Goal: Information Seeking & Learning: Learn about a topic

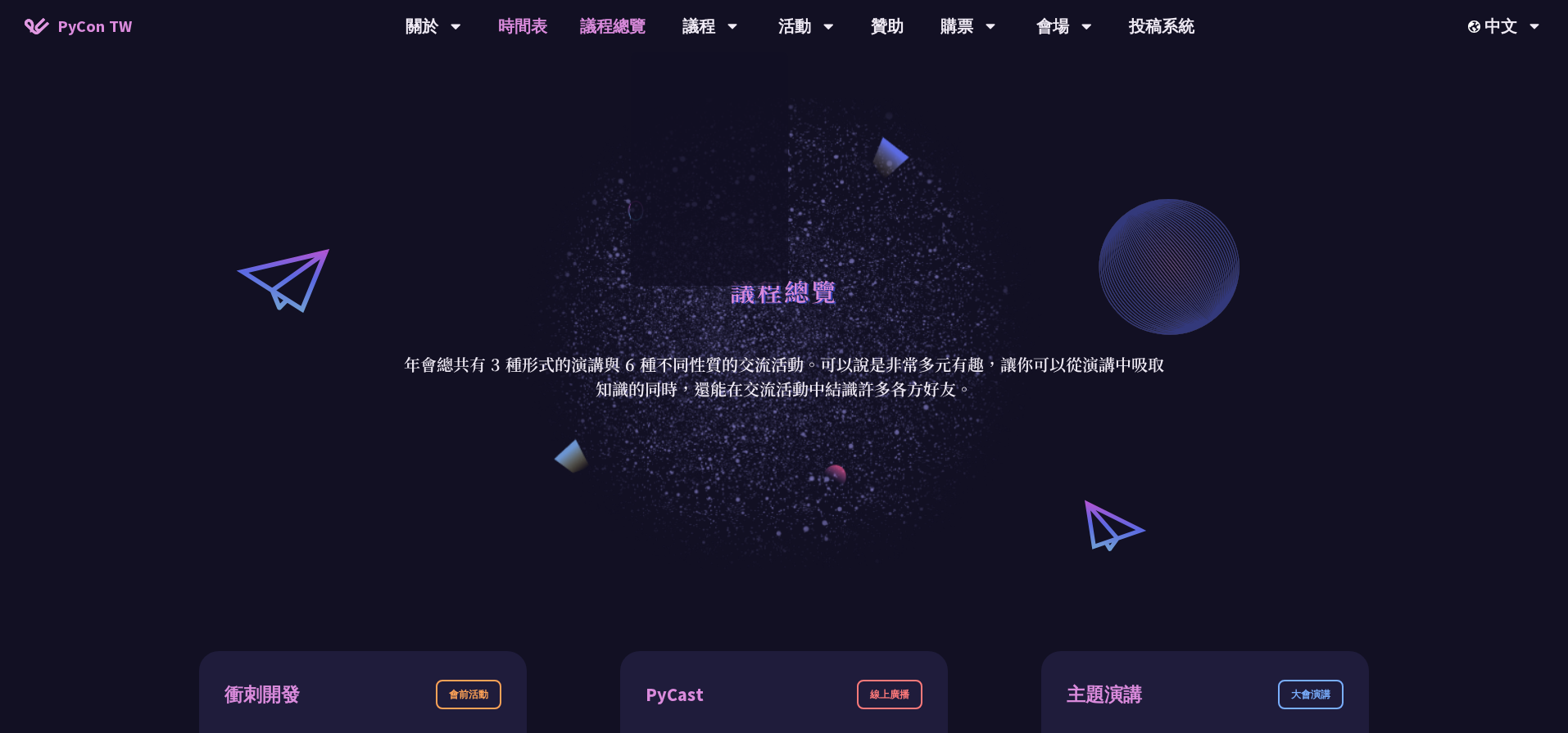
click at [508, 31] on link "時間表" at bounding box center [522, 26] width 82 height 52
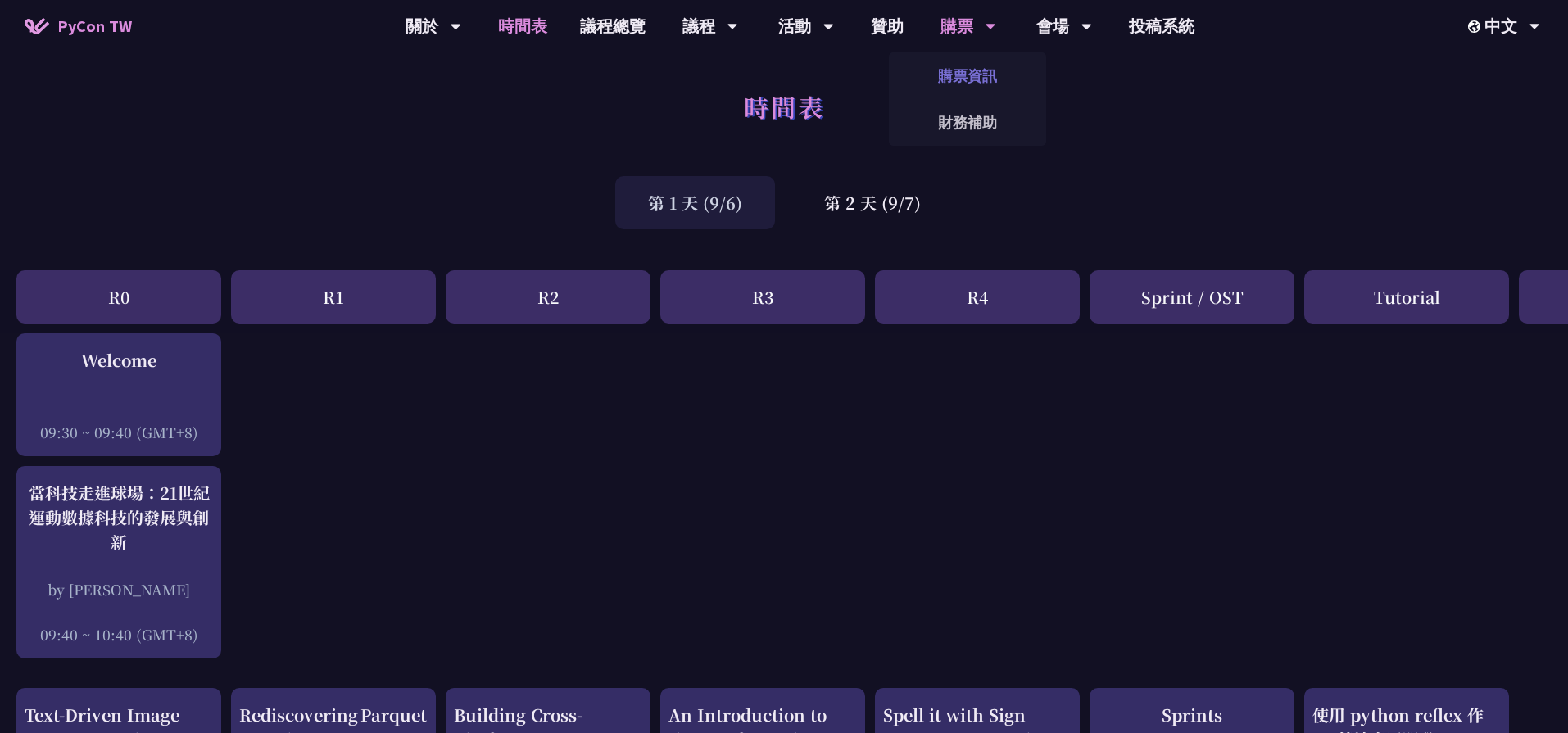
click at [976, 70] on link "購票資訊" at bounding box center [967, 75] width 157 height 39
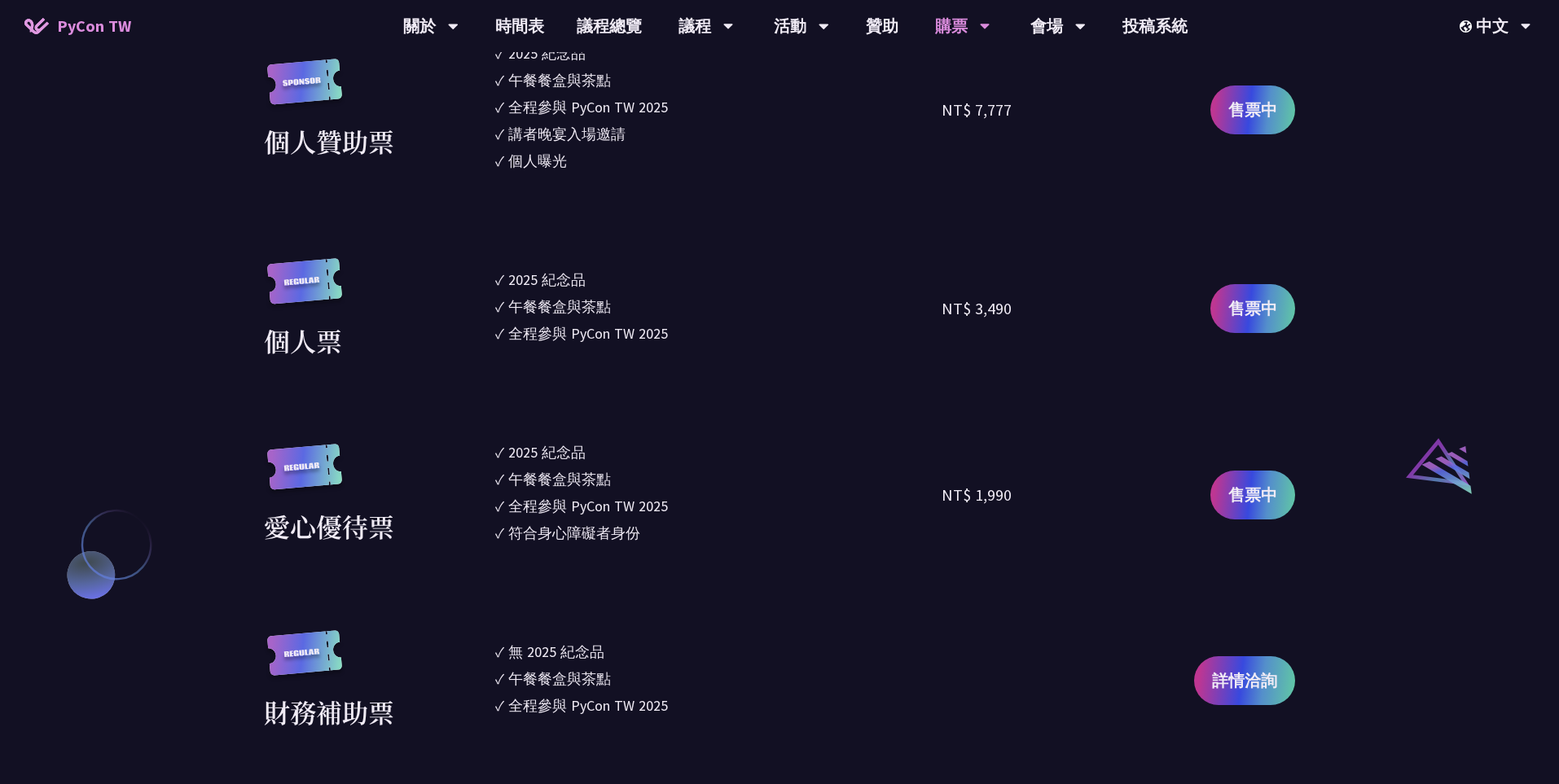
scroll to position [1396, 0]
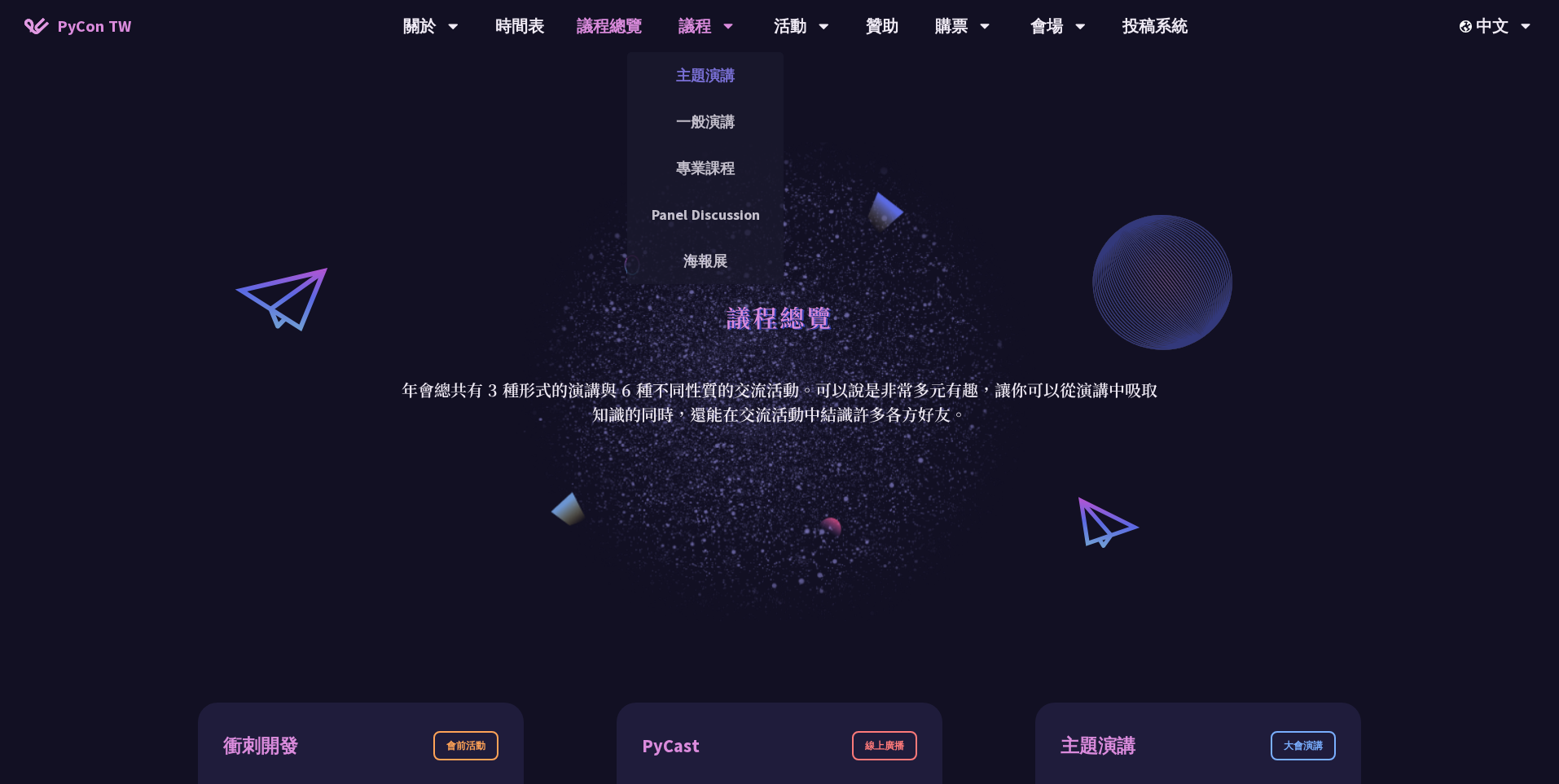
click at [697, 77] on link "主題演講" at bounding box center [706, 75] width 156 height 39
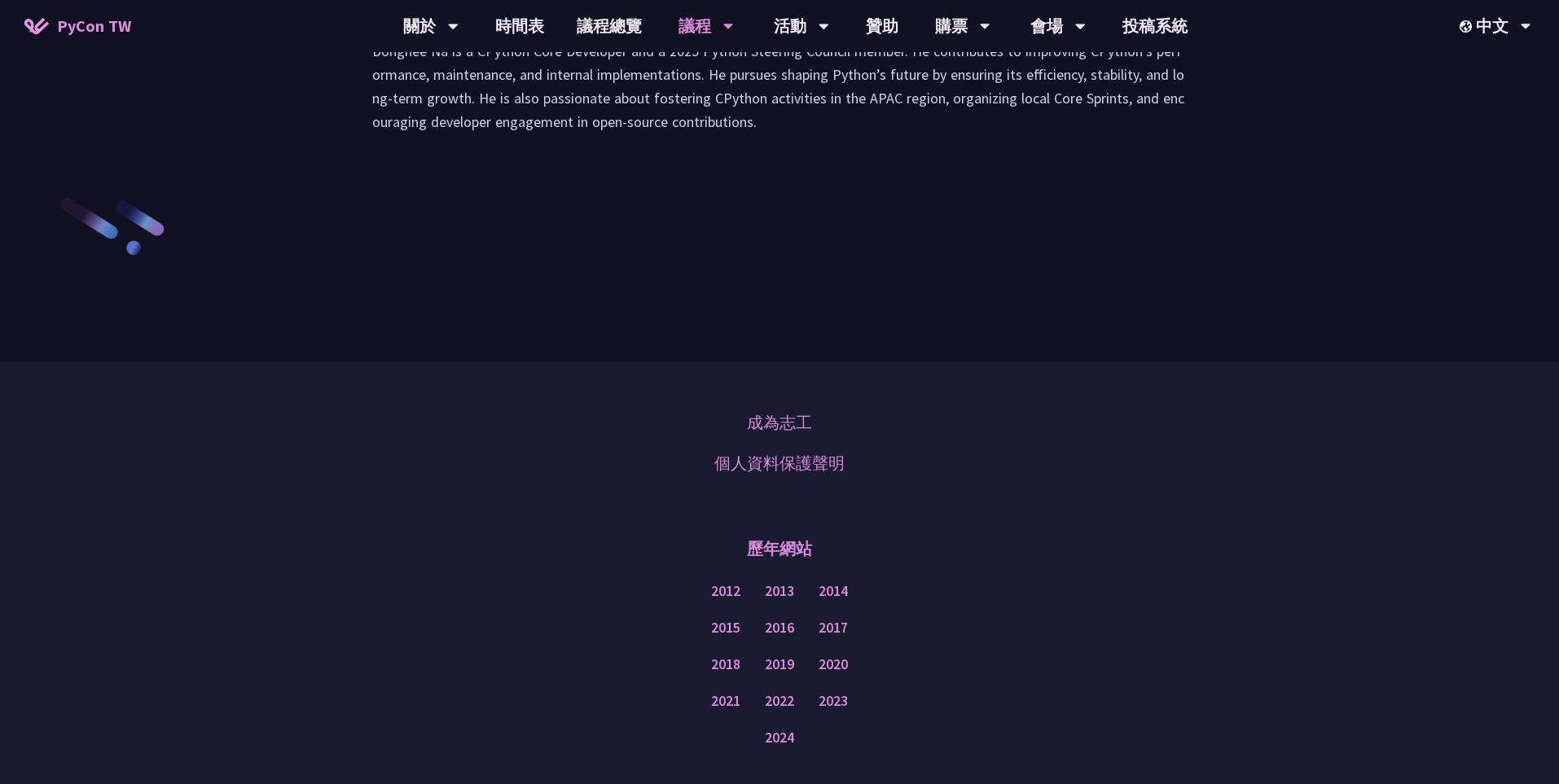
scroll to position [2415, 0]
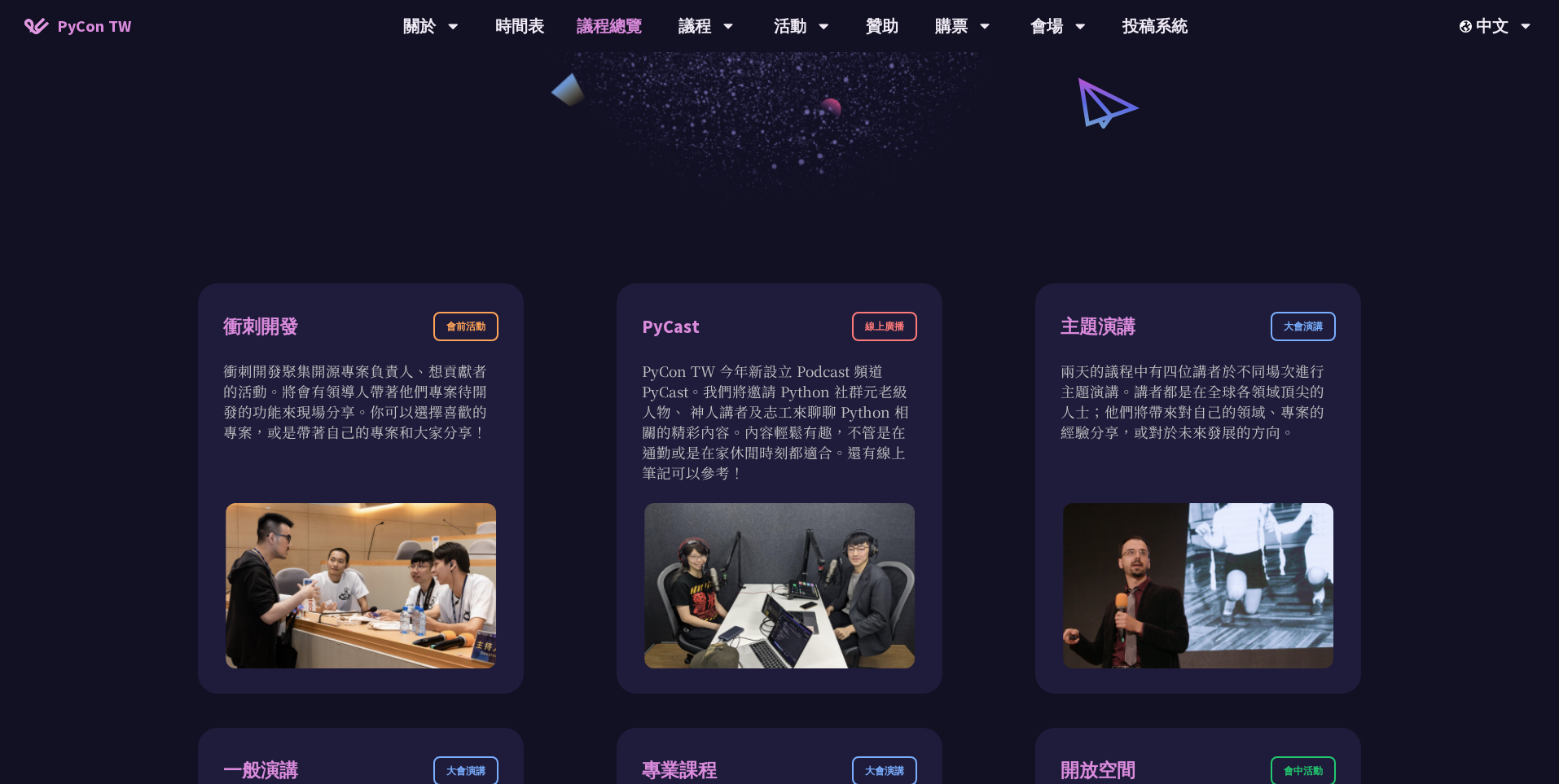
scroll to position [623, 0]
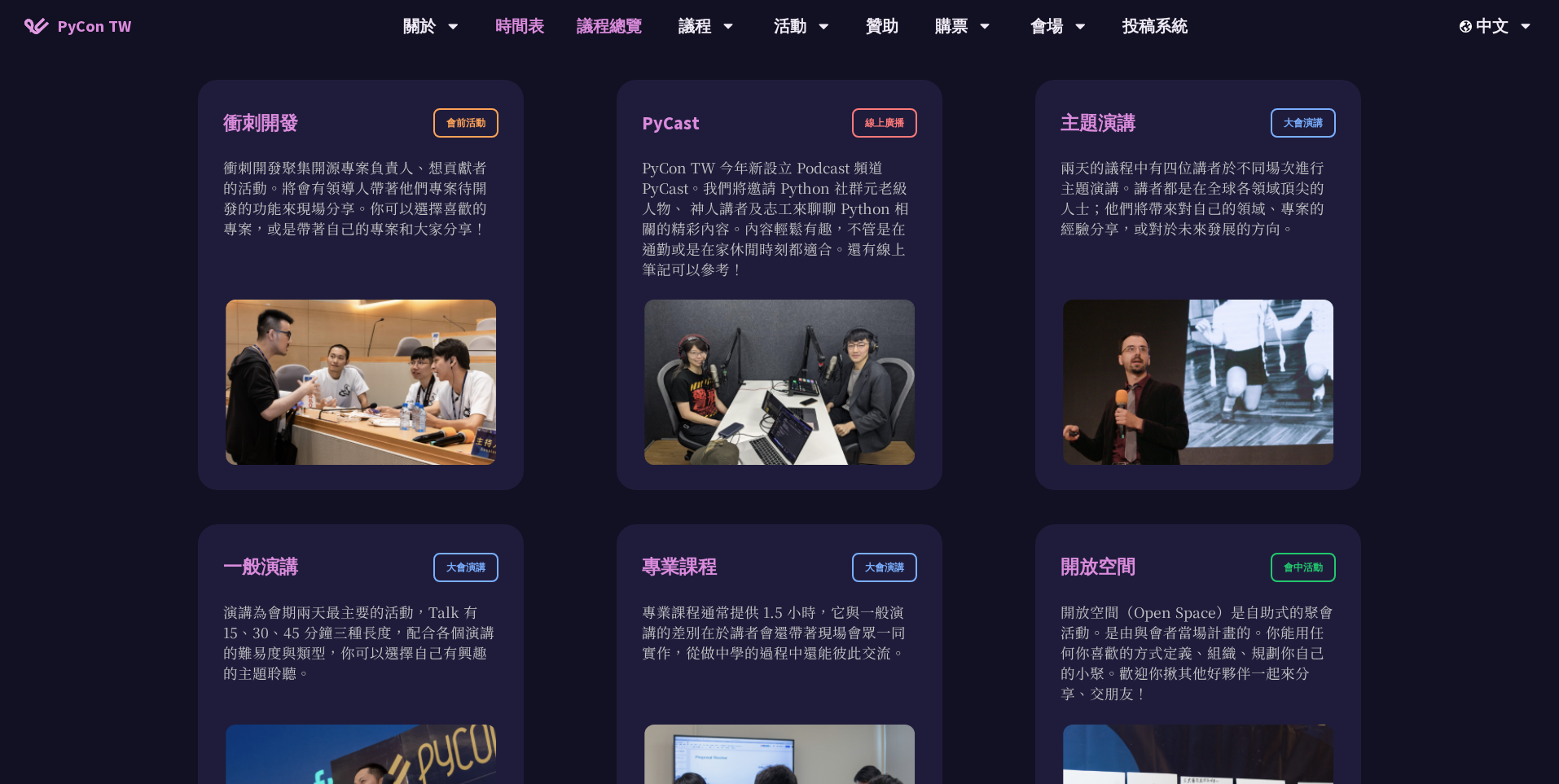
click at [522, 25] on link "時間表" at bounding box center [519, 25] width 81 height 52
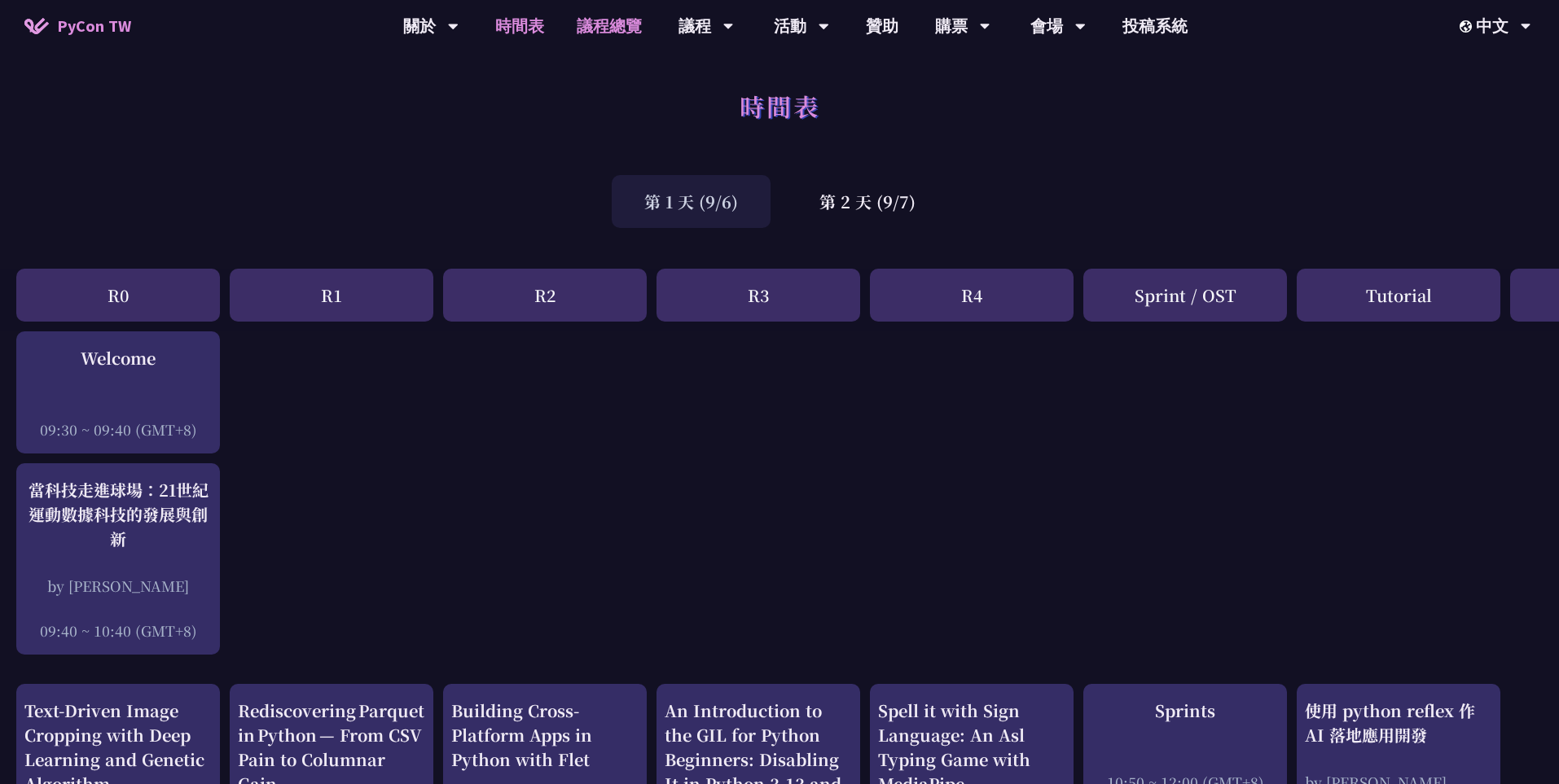
click at [614, 15] on link "議程總覽" at bounding box center [609, 25] width 98 height 52
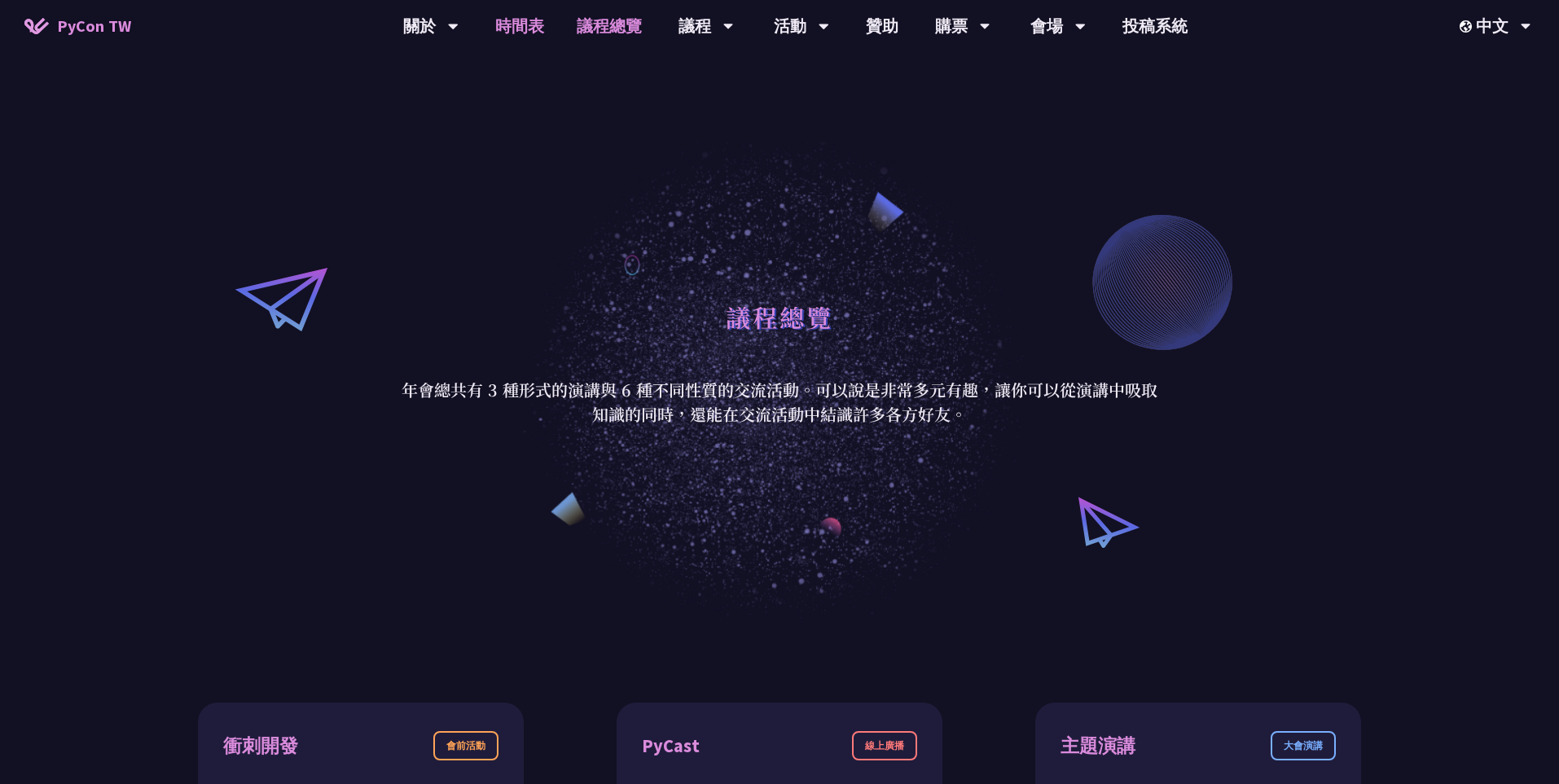
click at [502, 34] on link "時間表" at bounding box center [519, 25] width 81 height 52
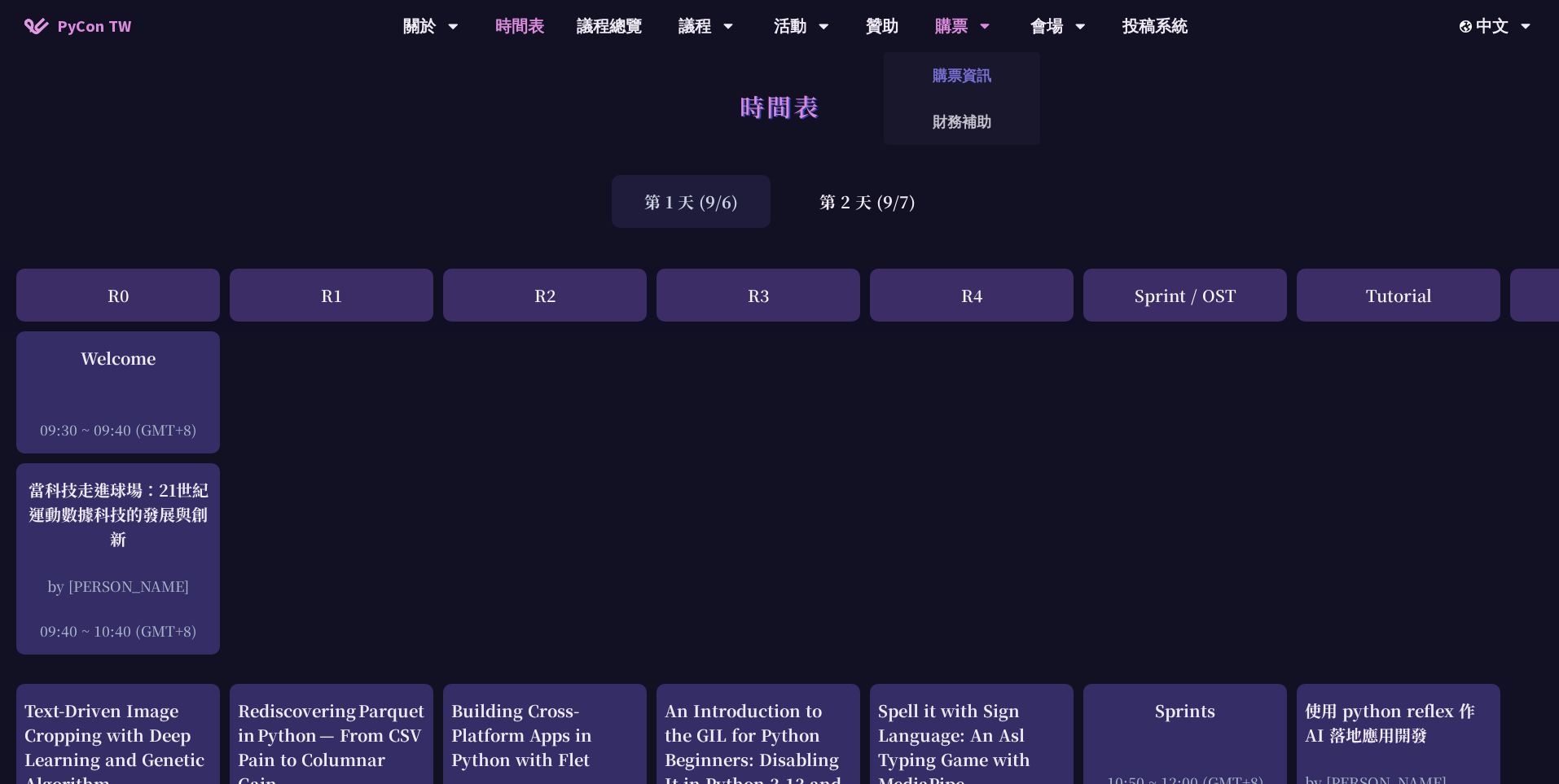
click at [959, 71] on link "購票資訊" at bounding box center [962, 75] width 156 height 39
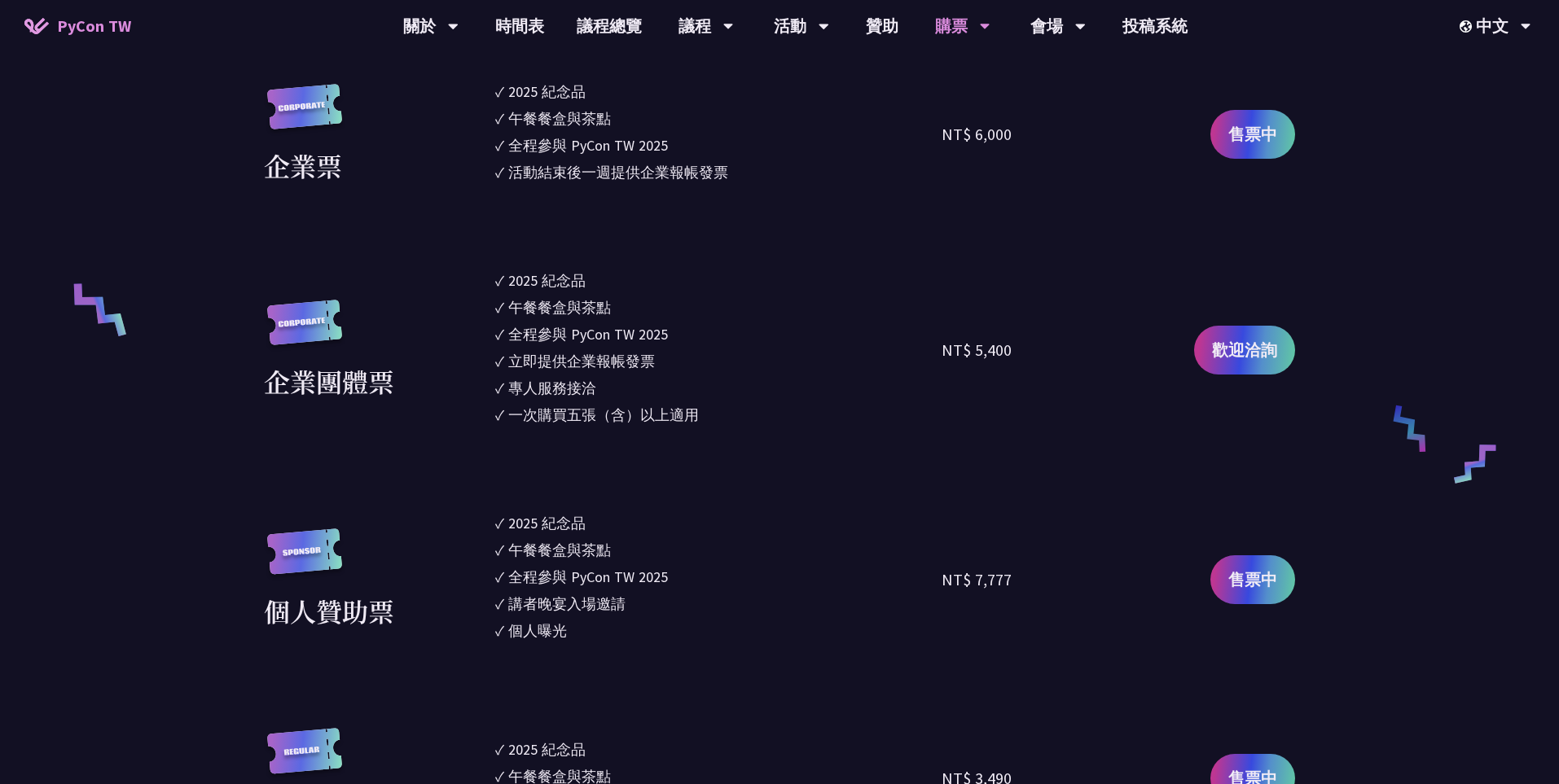
scroll to position [1039, 0]
